Goal: Find specific page/section: Find specific page/section

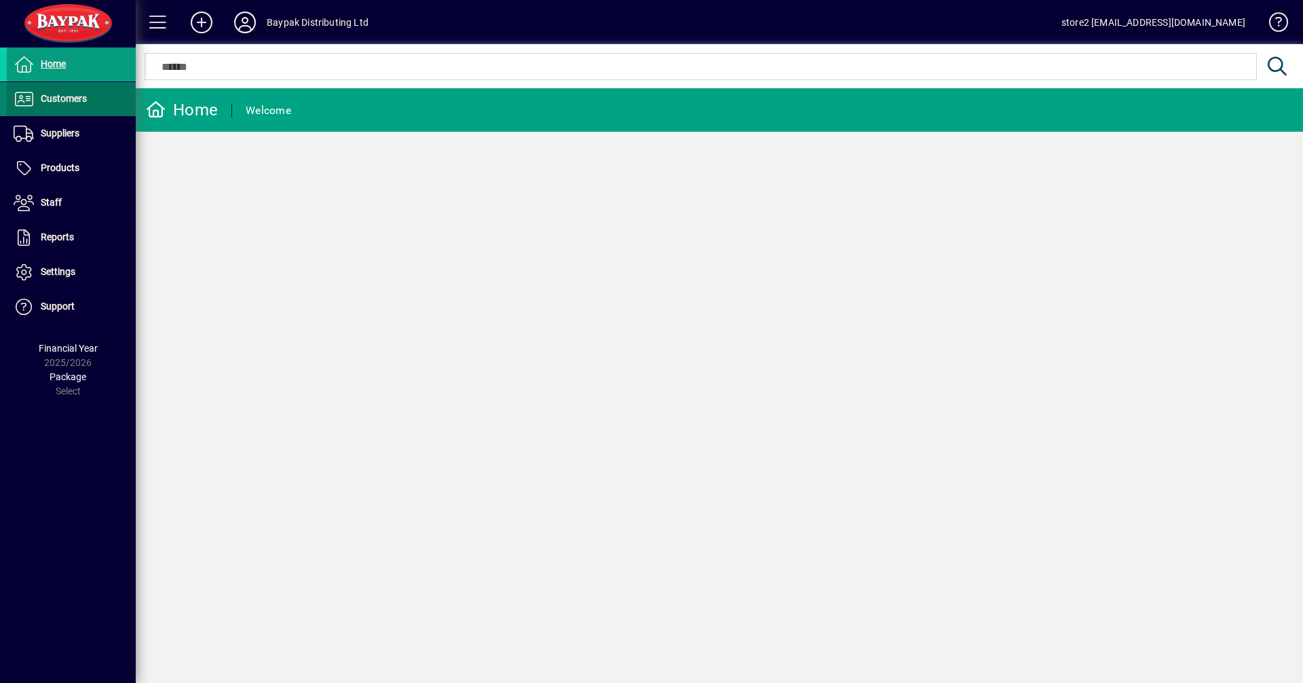
click at [47, 103] on span "Customers" at bounding box center [64, 98] width 46 height 11
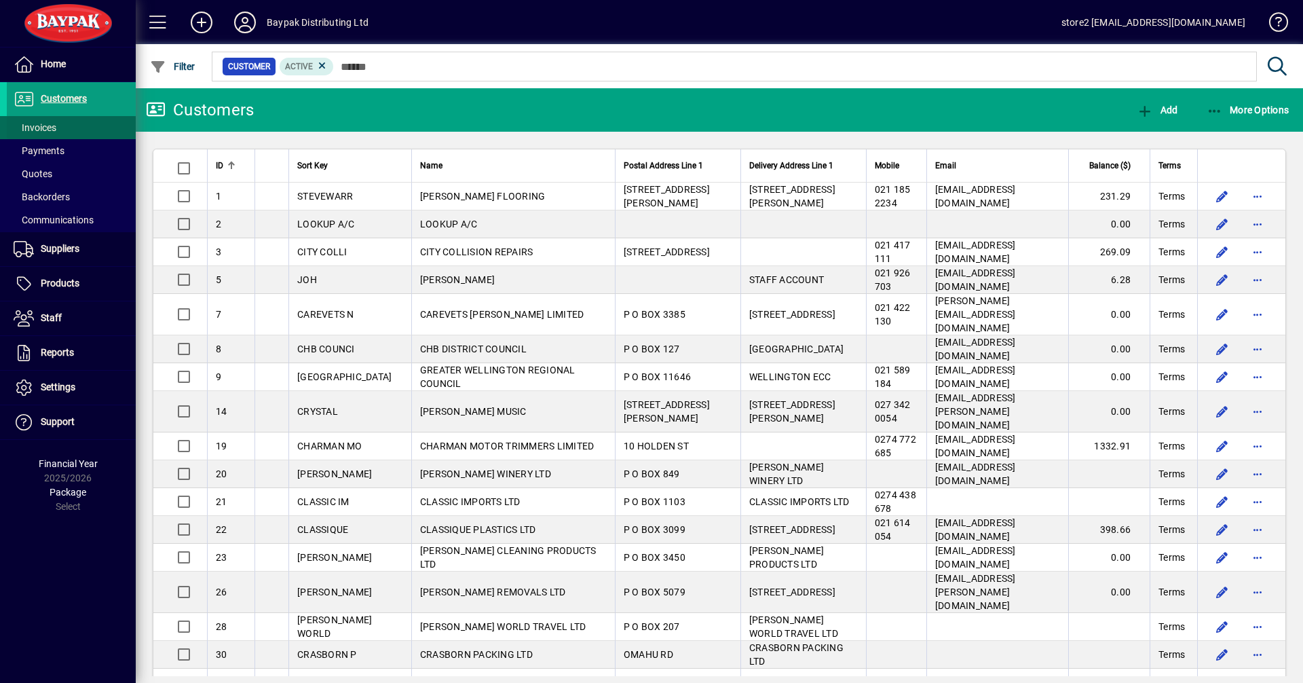
click at [47, 128] on span "Invoices" at bounding box center [35, 127] width 43 height 11
